Goal: Information Seeking & Learning: Find specific fact

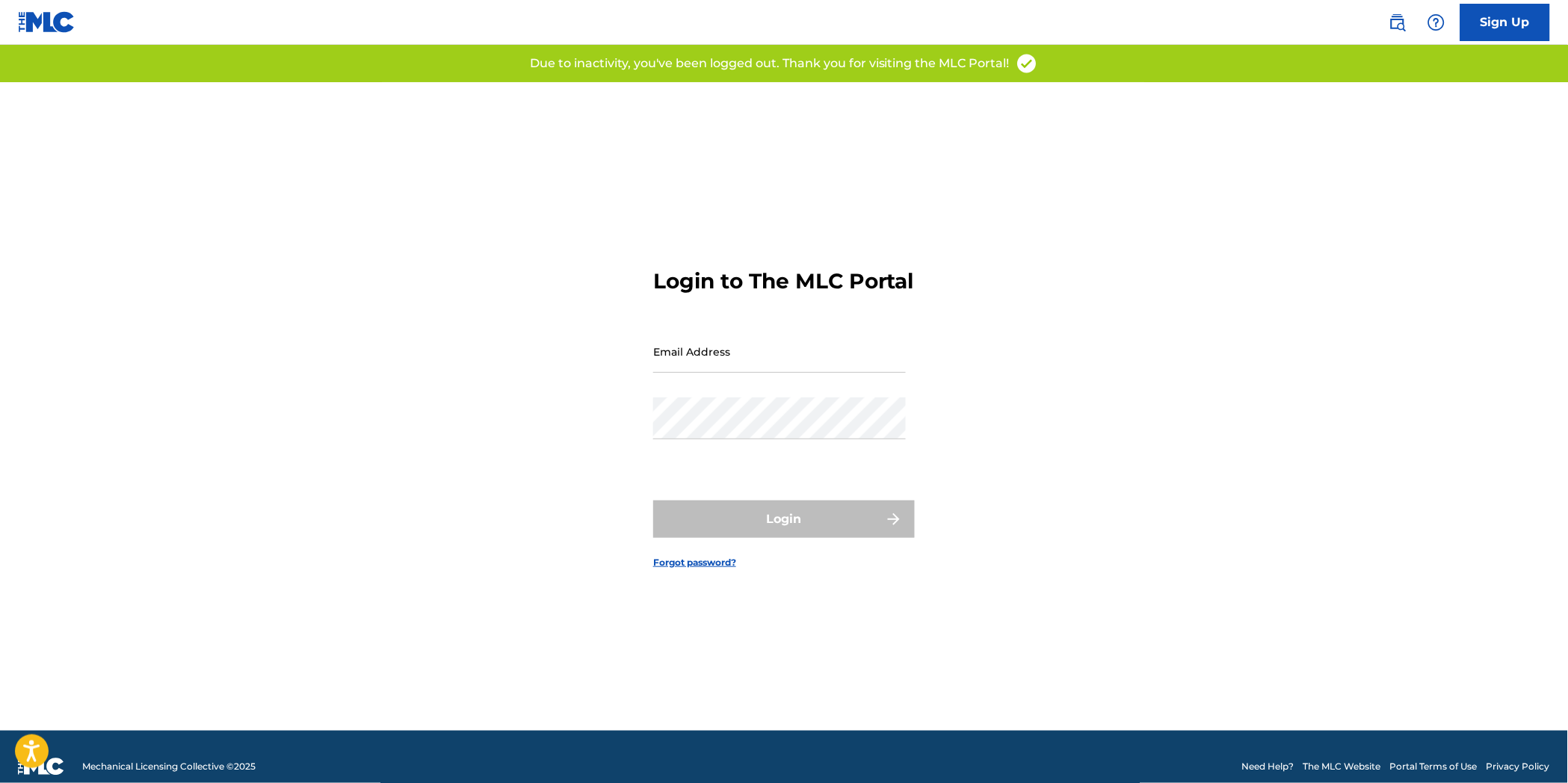
click at [850, 389] on div "Email Address" at bounding box center [779, 363] width 252 height 67
click at [849, 373] on input "Email Address" at bounding box center [779, 351] width 252 height 43
type input "[EMAIL_ADDRESS][DOMAIN_NAME]"
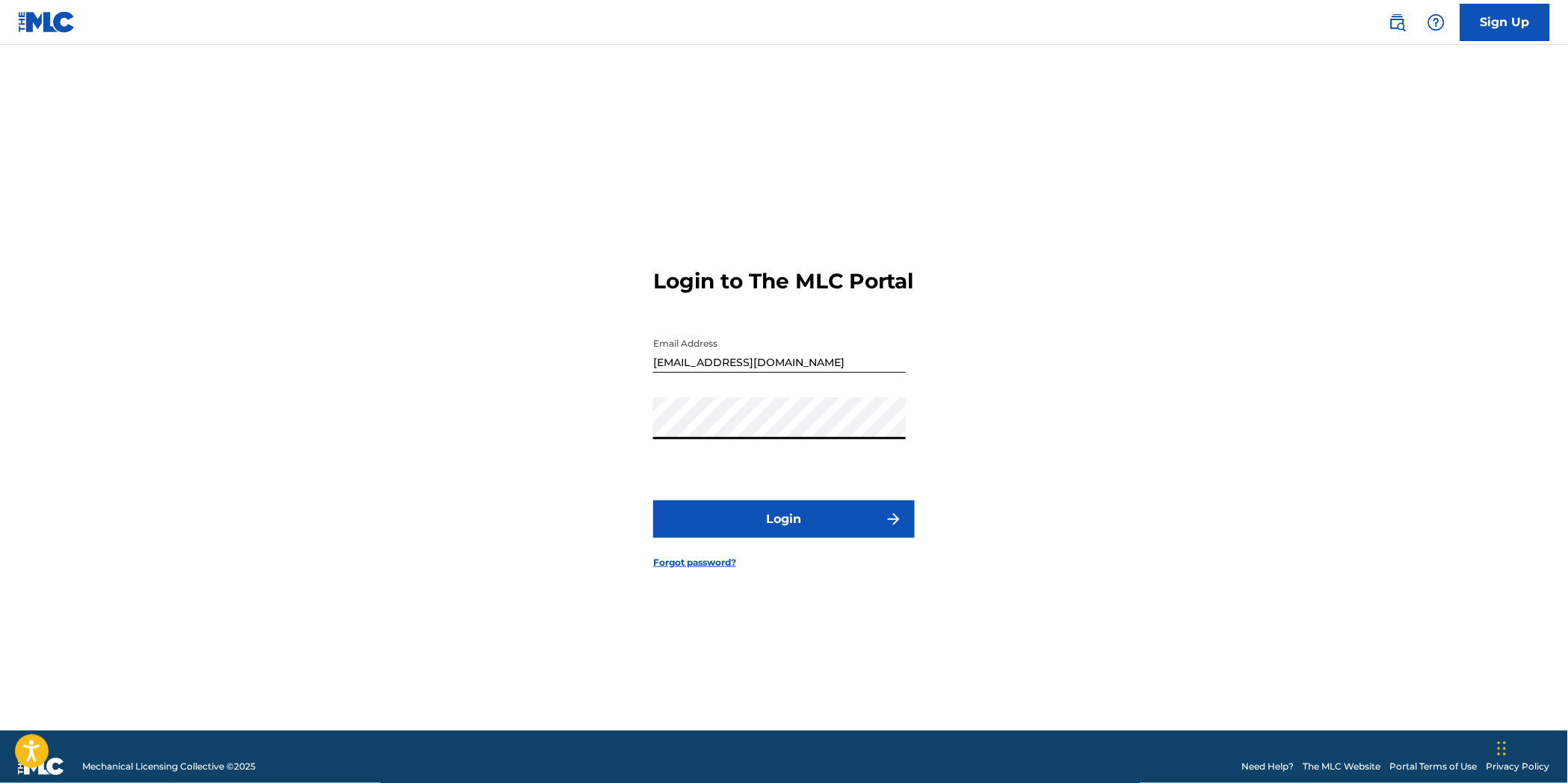
click at [798, 534] on button "Login" at bounding box center [784, 519] width 262 height 37
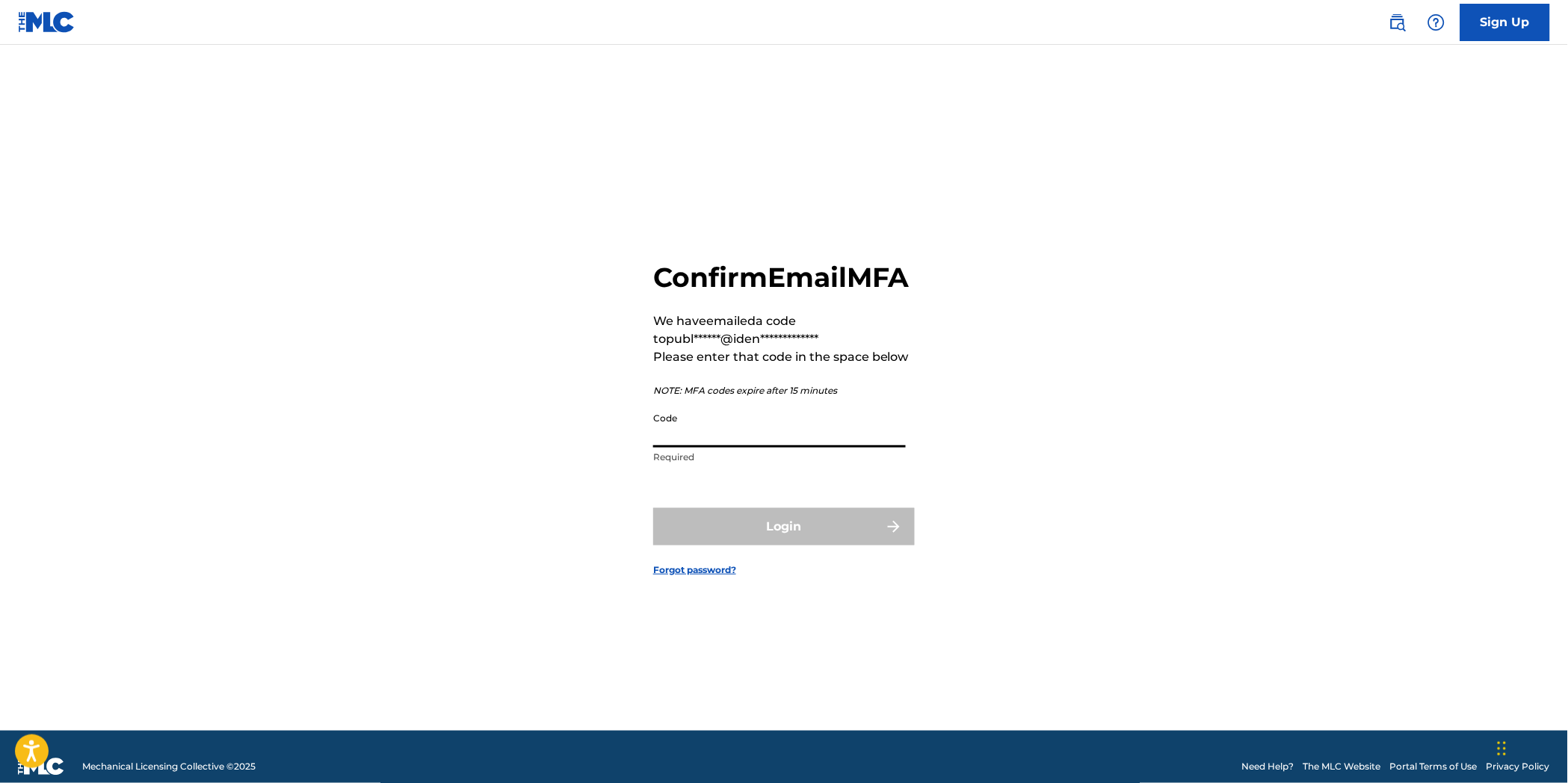
click at [775, 446] on input "Code" at bounding box center [779, 426] width 252 height 43
paste input "317065"
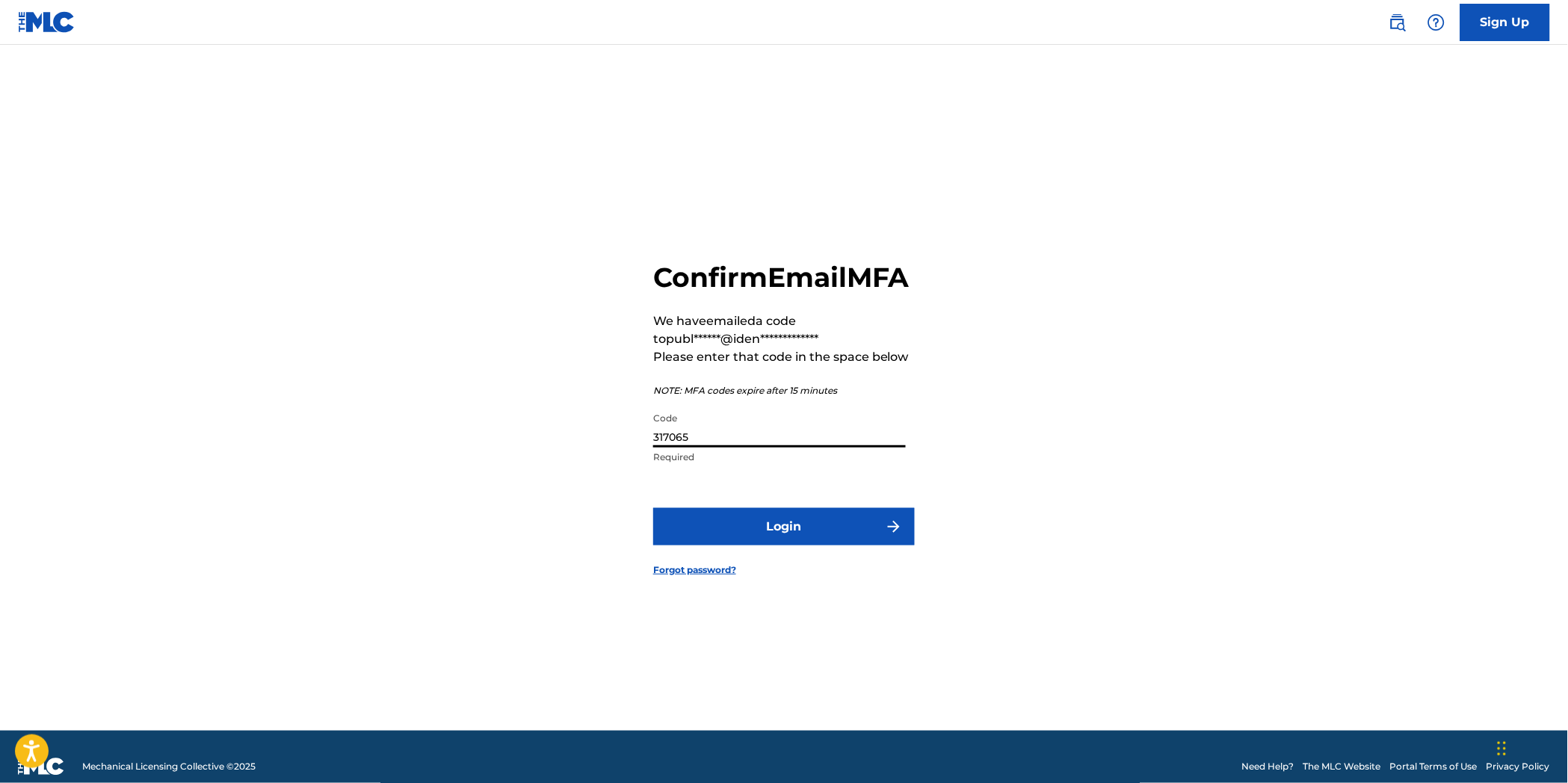
type input "317065"
click at [835, 542] on button "Login" at bounding box center [784, 526] width 262 height 37
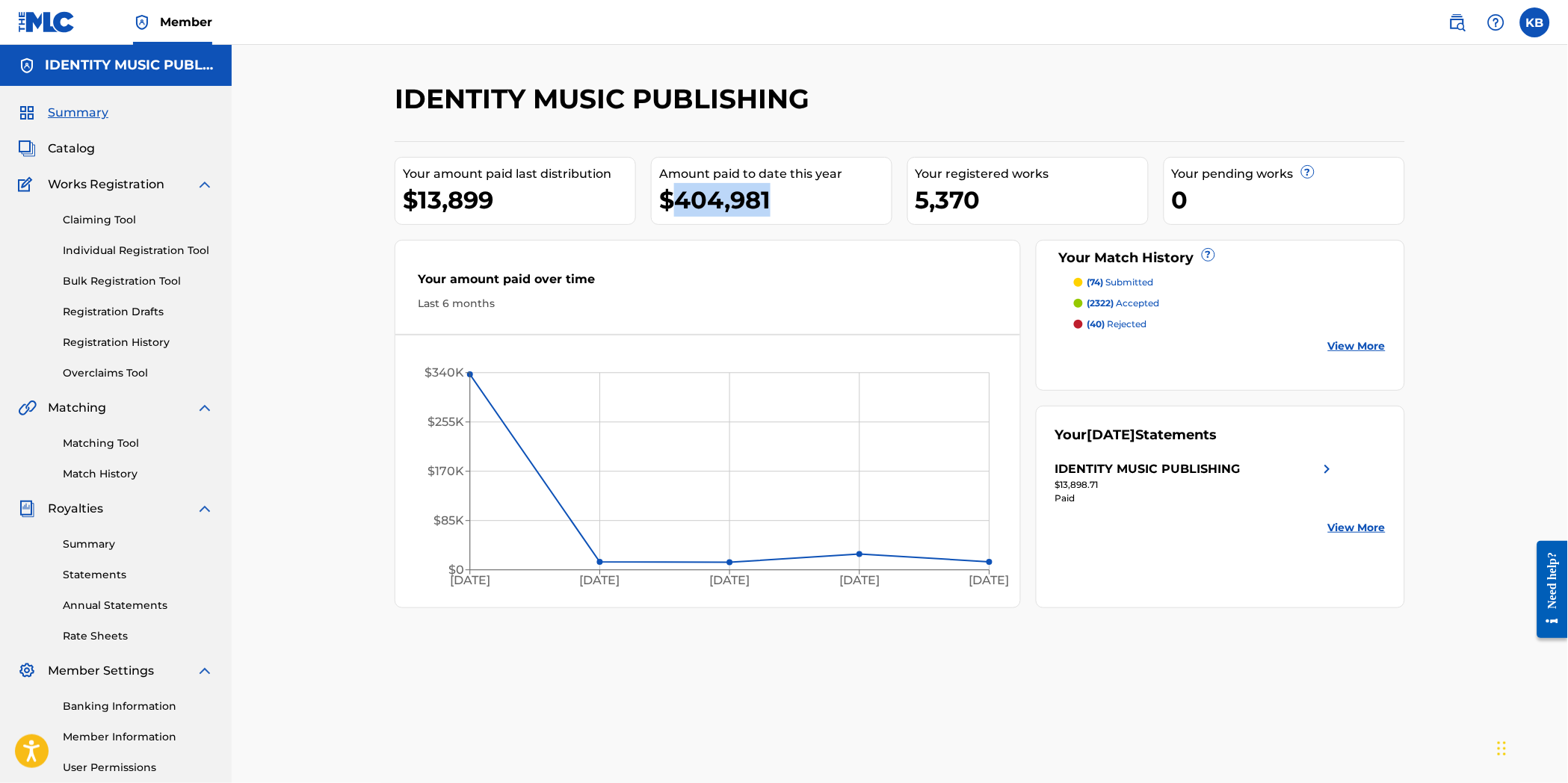
drag, startPoint x: 790, startPoint y: 203, endPoint x: 677, endPoint y: 220, distance: 114.3
click at [677, 220] on div "Amount paid to date this year $404,981" at bounding box center [772, 191] width 242 height 68
click at [863, 241] on div "Your amount paid over time Last 6 months Apr '25 May '25 Jun '25 Jul '25 Aug '2…" at bounding box center [707, 424] width 627 height 369
click at [959, 474] on icon "Apr '25 May '25 Jun '25 Jul '25 Aug '25 $0 $85K $170K $255K $340K" at bounding box center [707, 475] width 624 height 249
click at [1156, 461] on div "IDENTITY MUSIC PUBLISHING" at bounding box center [1147, 469] width 185 height 18
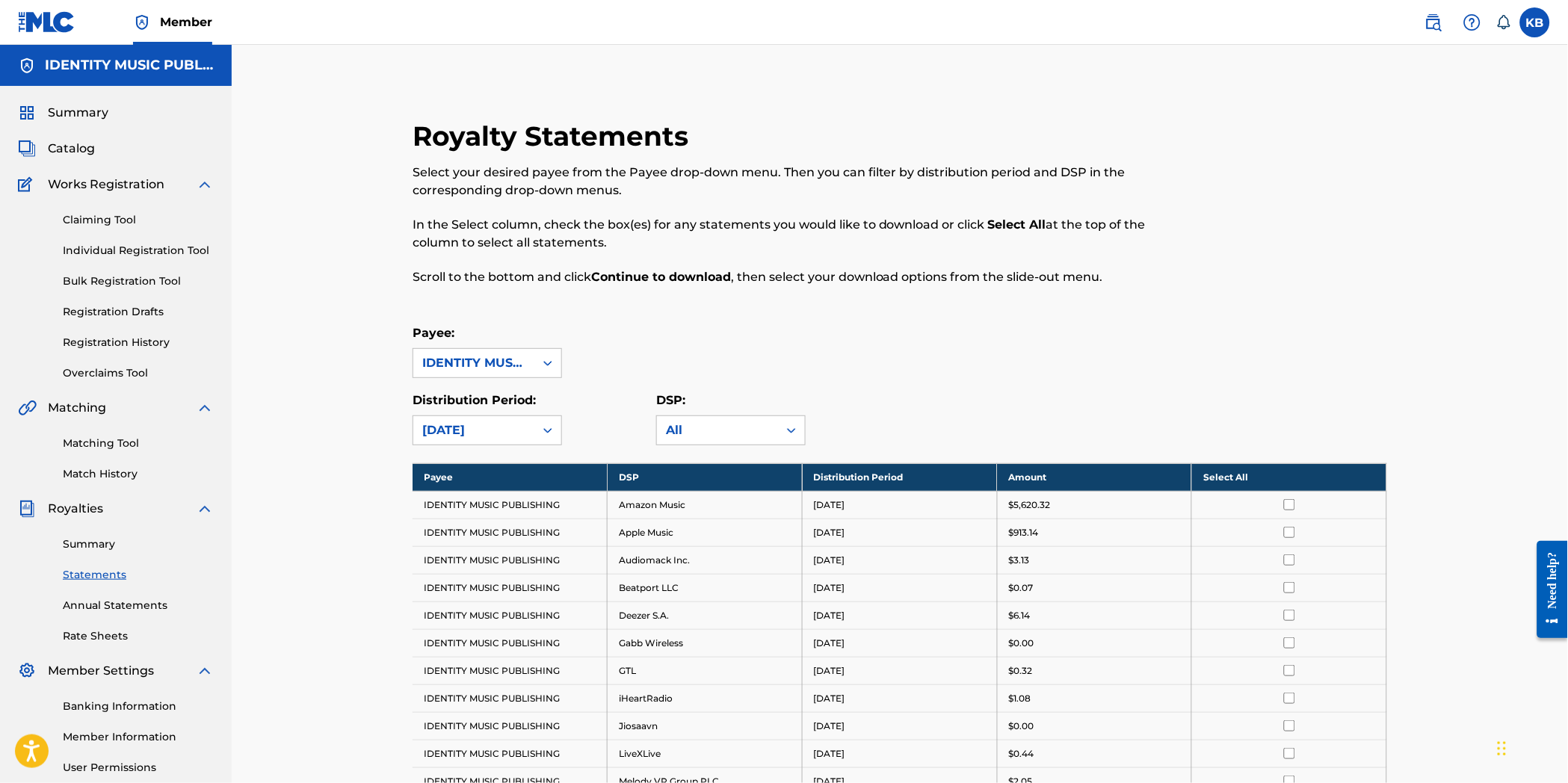
click at [76, 143] on span "Catalog" at bounding box center [71, 148] width 47 height 18
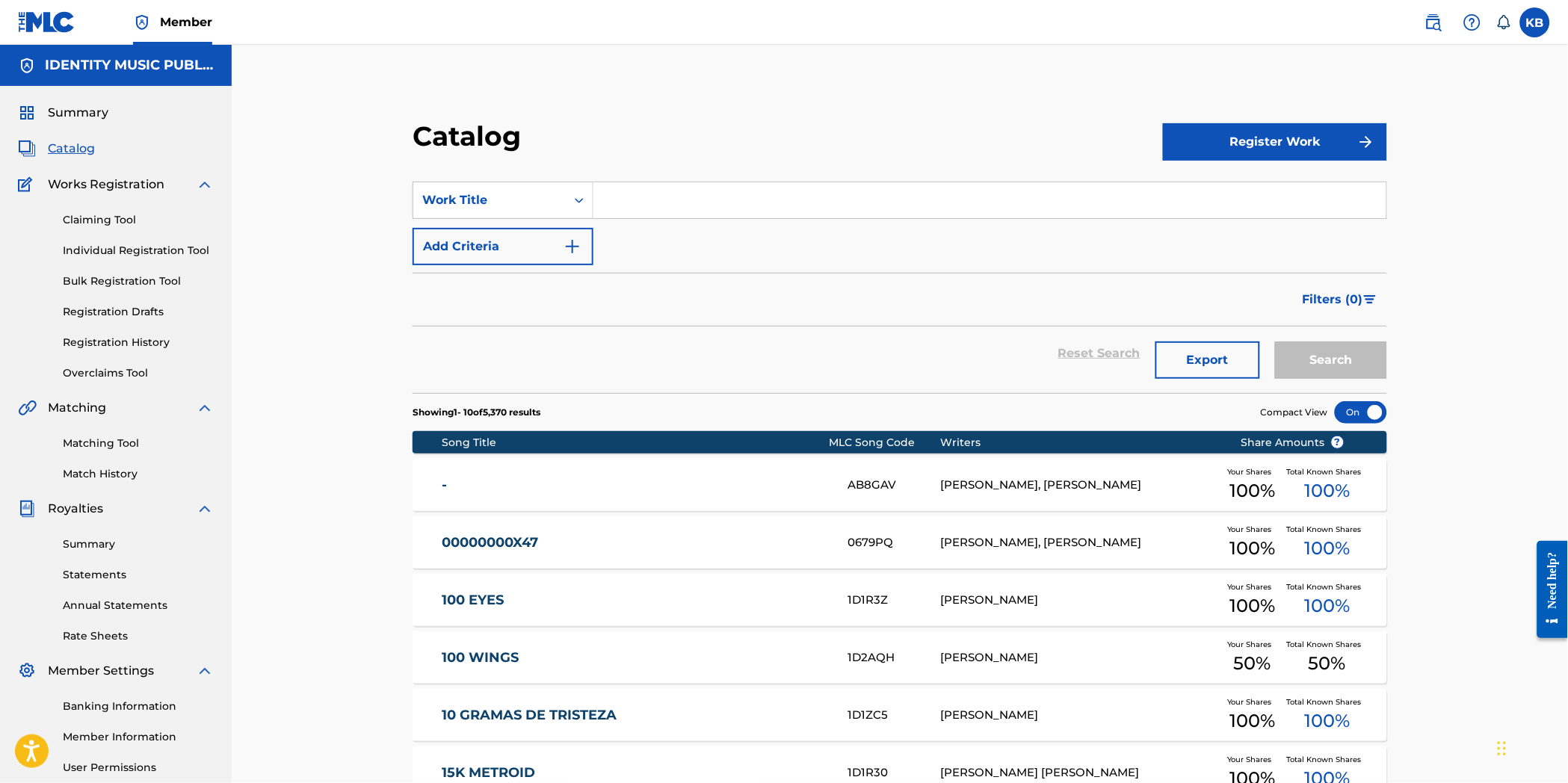
click at [1425, 27] on img at bounding box center [1432, 22] width 18 height 18
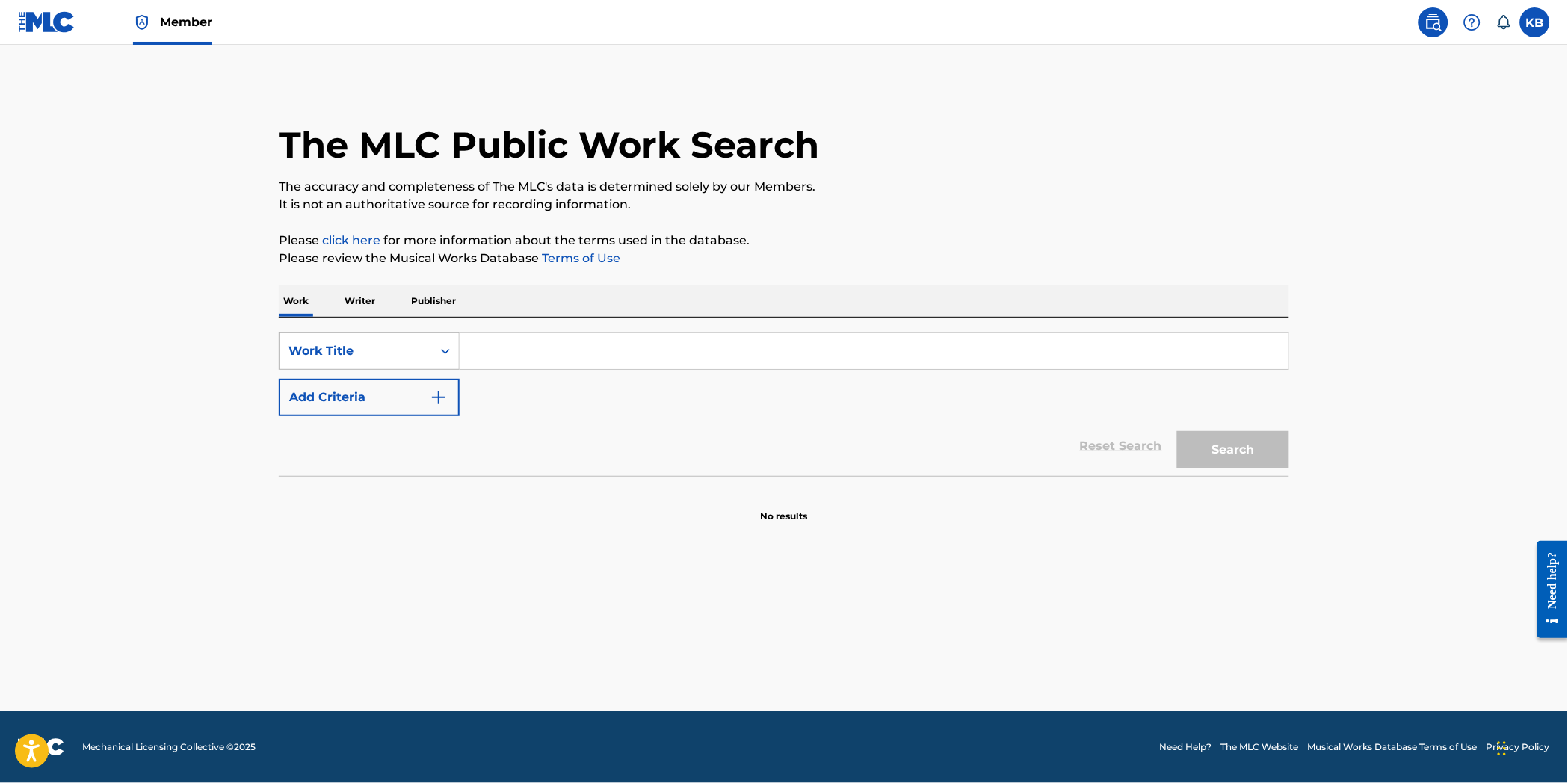
click at [419, 364] on div "Work Title" at bounding box center [356, 352] width 153 height 28
click at [369, 303] on p "Writer" at bounding box center [360, 300] width 40 height 31
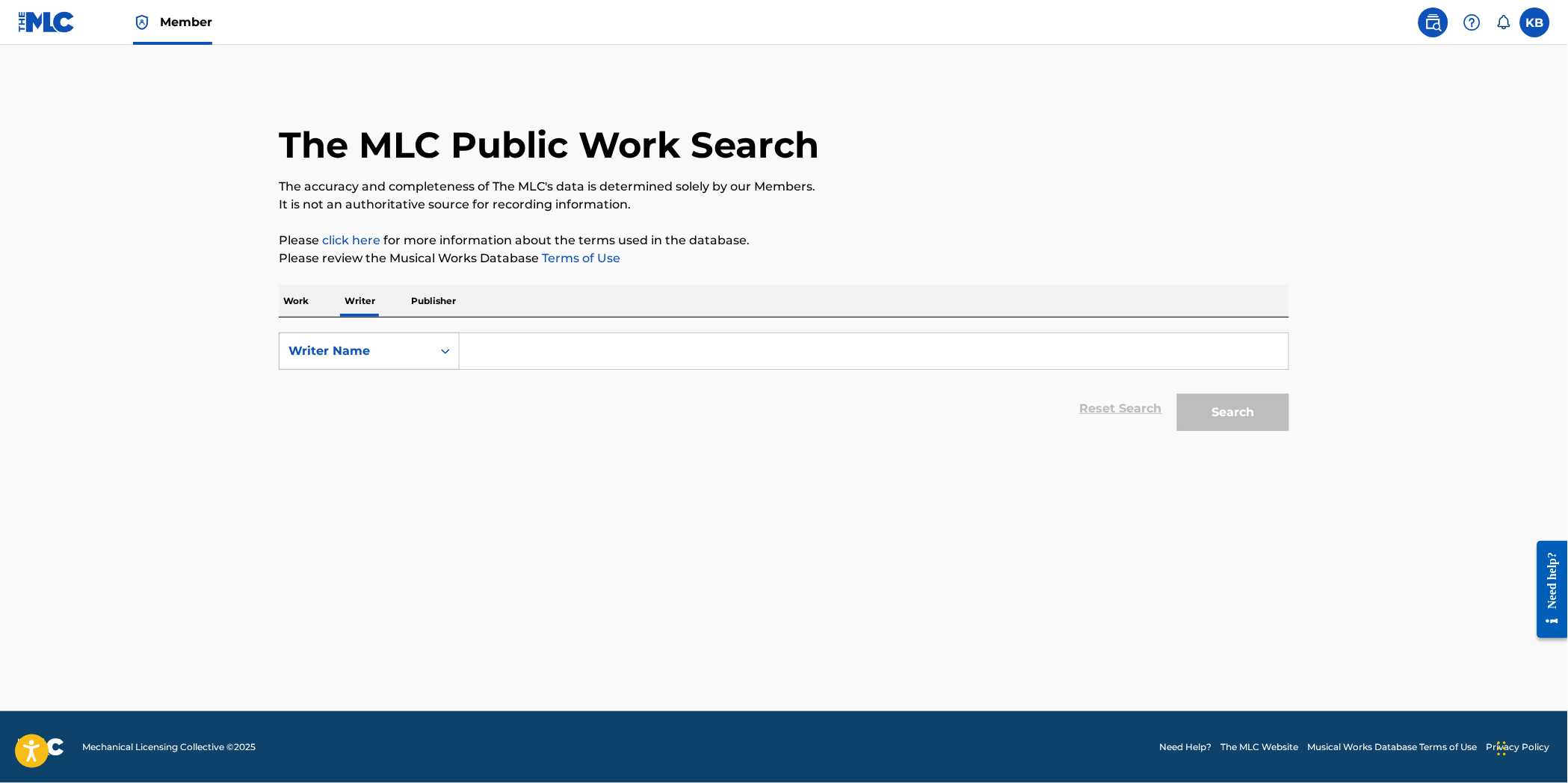
click at [392, 348] on div "Writer Name" at bounding box center [356, 351] width 135 height 18
click at [373, 386] on div "Writer IPI" at bounding box center [369, 388] width 179 height 37
click at [538, 354] on input "Search Form" at bounding box center [874, 352] width 829 height 36
paste input "317065"
drag, startPoint x: 483, startPoint y: 355, endPoint x: 406, endPoint y: 369, distance: 78.3
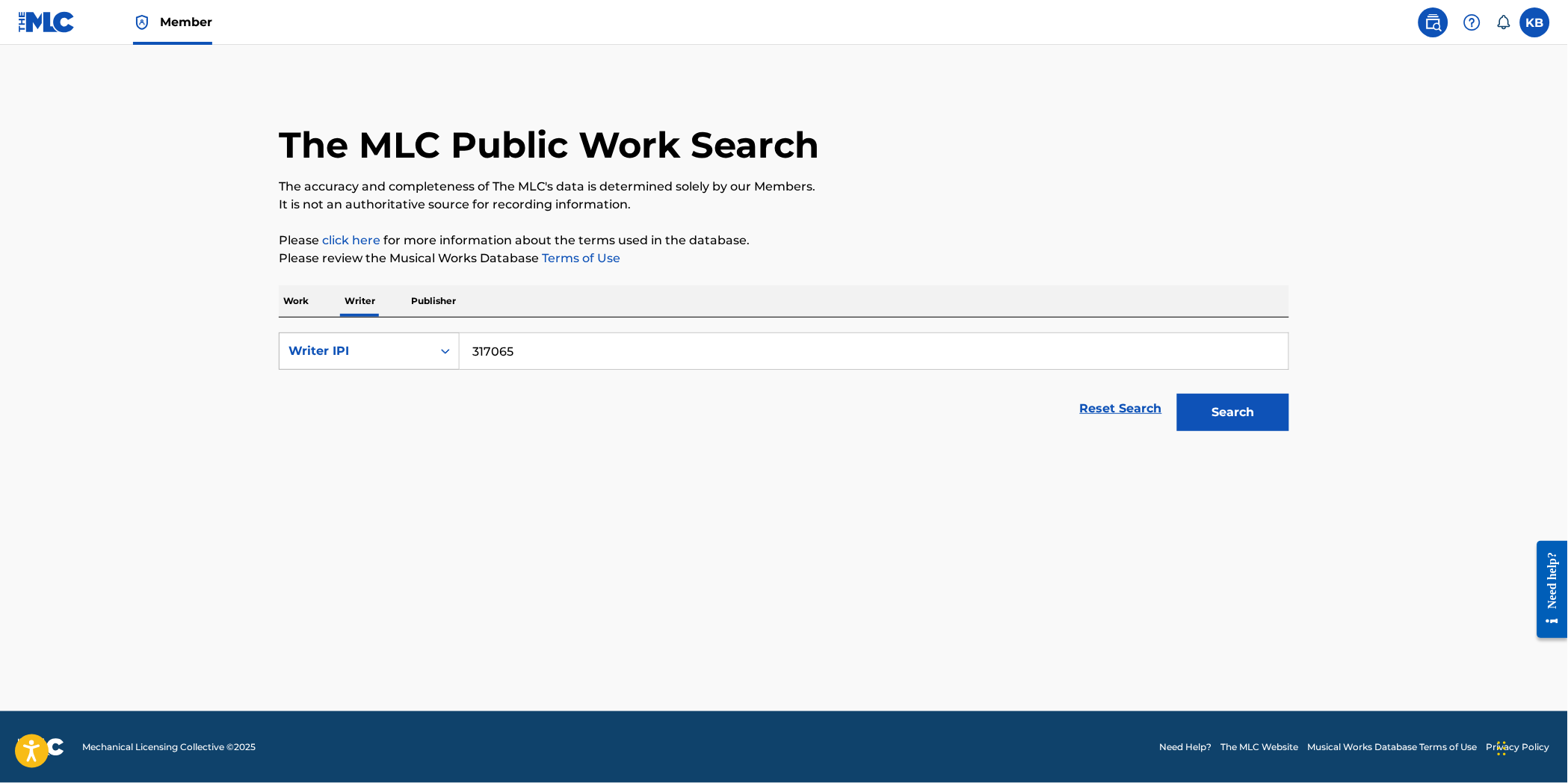
click at [404, 367] on div "SearchWithCriteriabb85109b-5317-42ec-ab75-23bbc755d68f Writer IPI 317065" at bounding box center [784, 351] width 1011 height 37
paste input "1298968270"
type input "1298968270"
click at [1237, 413] on button "Search" at bounding box center [1233, 411] width 112 height 37
click at [1242, 421] on button "Search" at bounding box center [1233, 411] width 112 height 37
